Goal: Navigation & Orientation: Go to known website

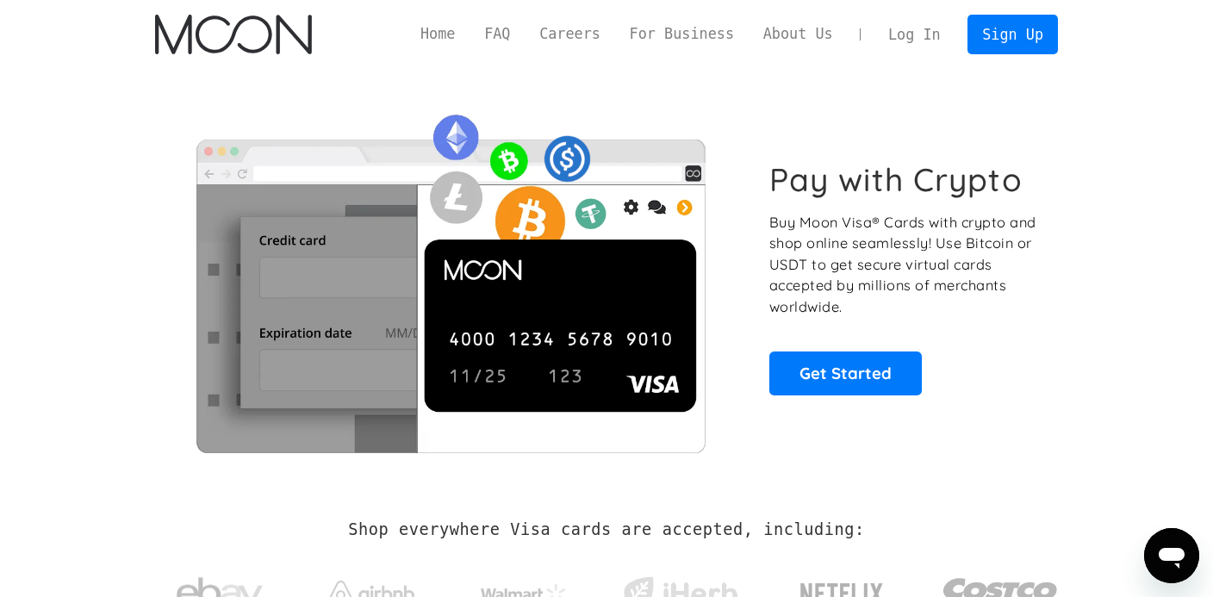
click at [905, 46] on link "Log In" at bounding box center [914, 35] width 81 height 38
